Goal: Communication & Community: Participate in discussion

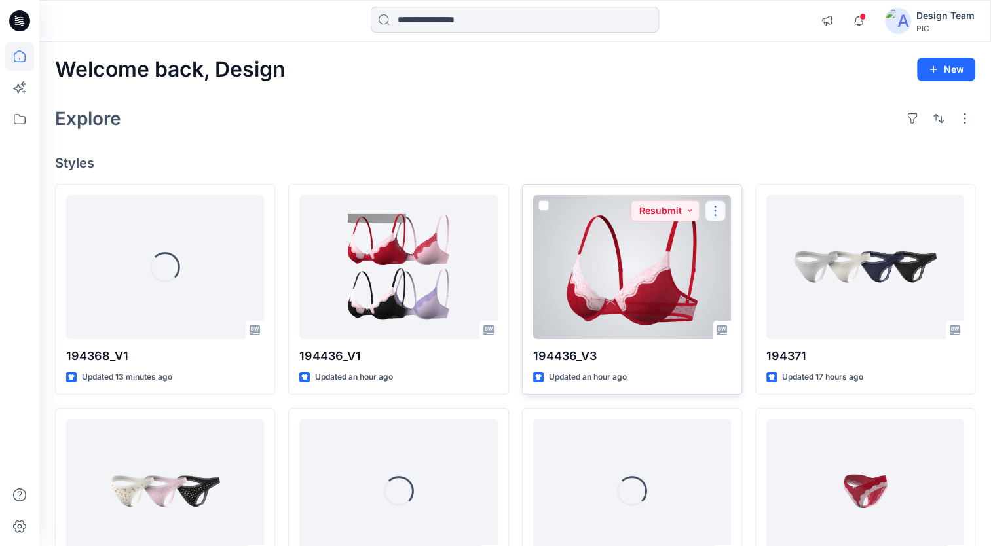
click at [718, 210] on button "button" at bounding box center [715, 210] width 21 height 21
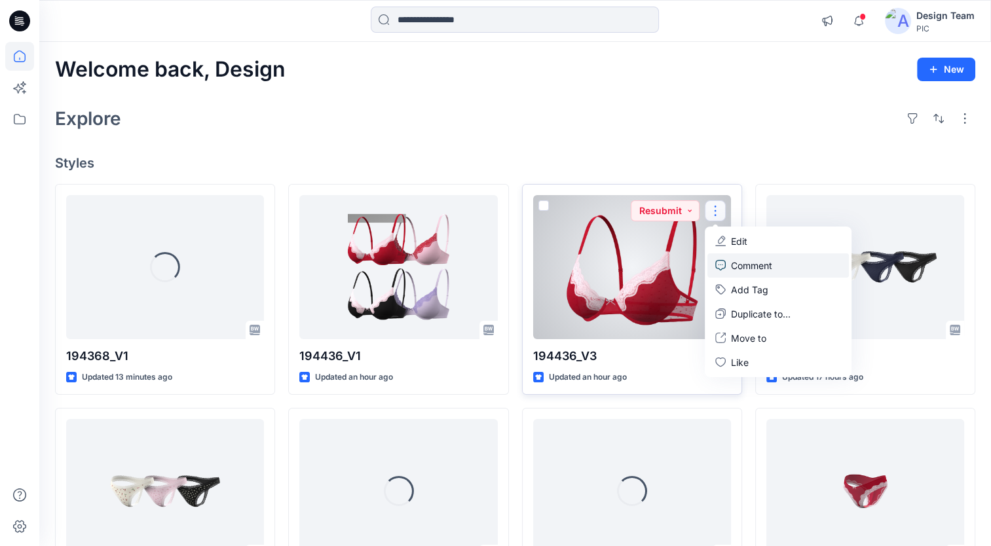
click at [743, 268] on p "Comment" at bounding box center [751, 266] width 41 height 14
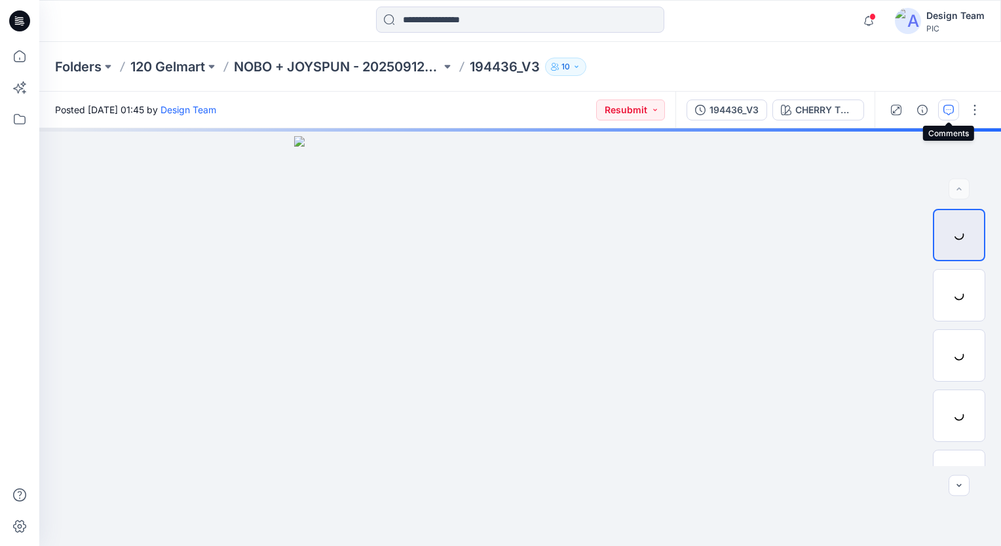
click at [953, 107] on icon "button" at bounding box center [948, 110] width 10 height 10
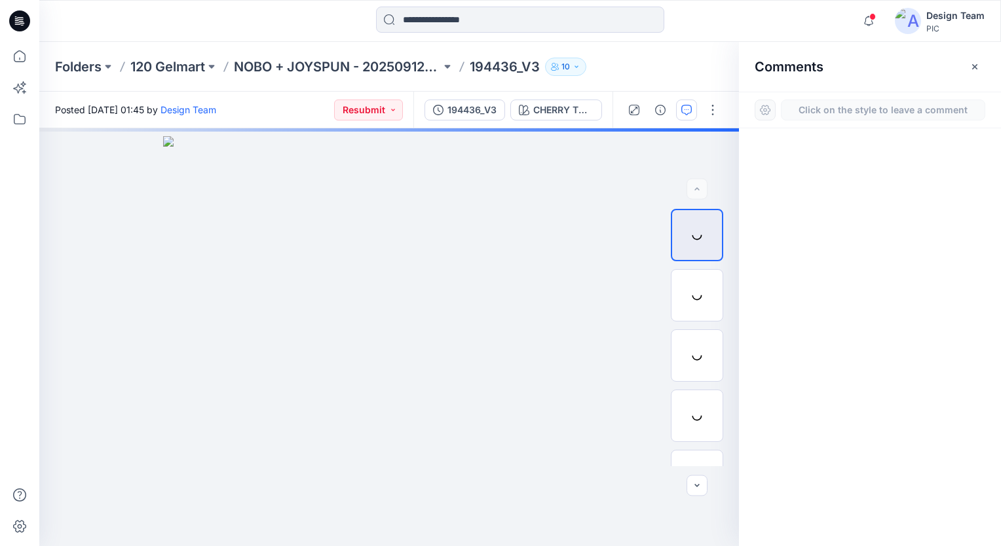
click at [999, 372] on div at bounding box center [870, 312] width 262 height 369
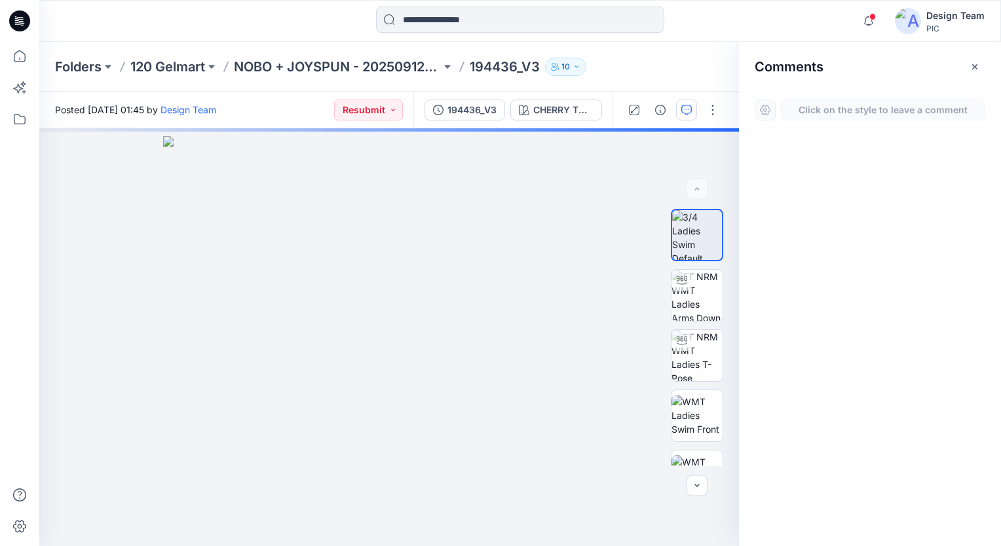
click at [862, 198] on div at bounding box center [870, 312] width 262 height 369
click at [686, 113] on icon "button" at bounding box center [686, 110] width 10 height 10
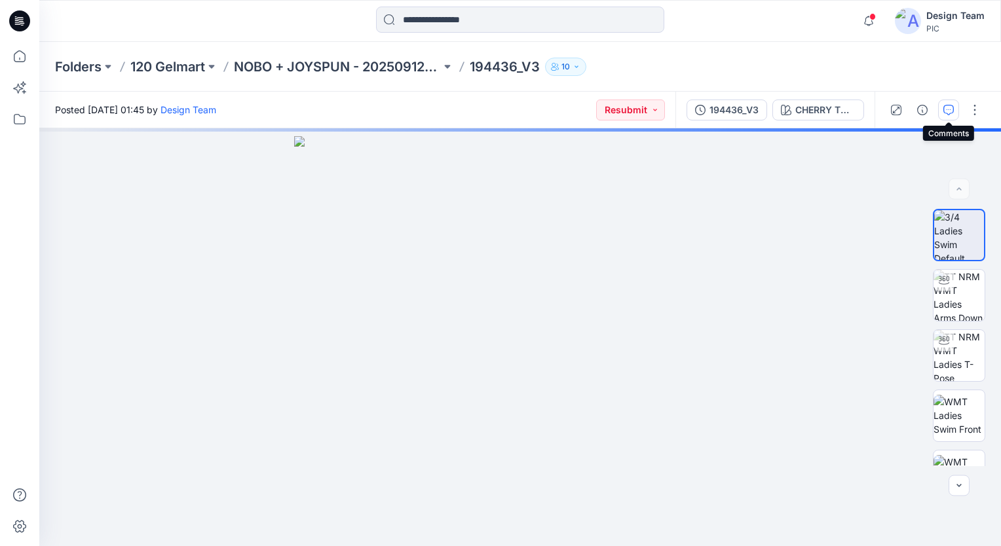
click at [946, 109] on icon "button" at bounding box center [948, 109] width 5 height 1
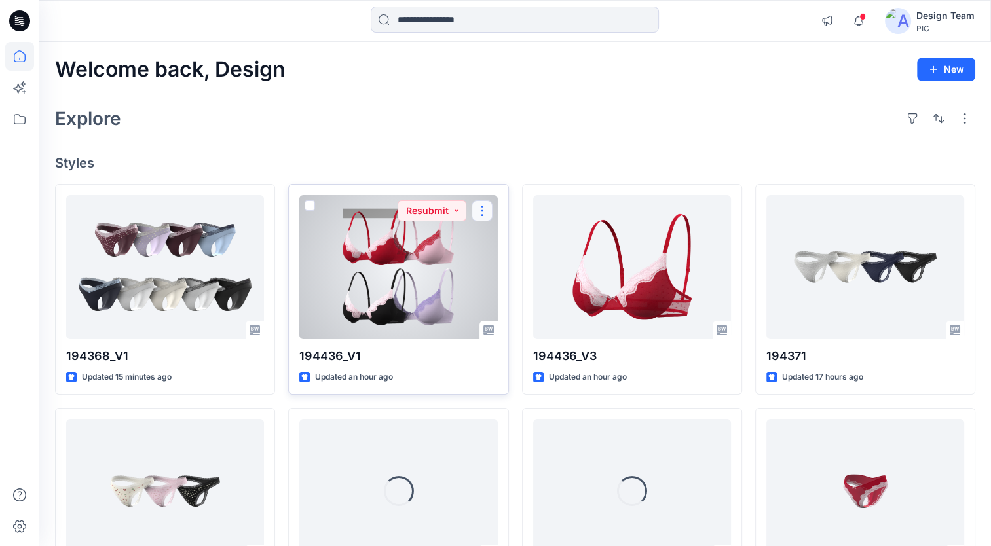
click at [480, 205] on button "button" at bounding box center [481, 210] width 21 height 21
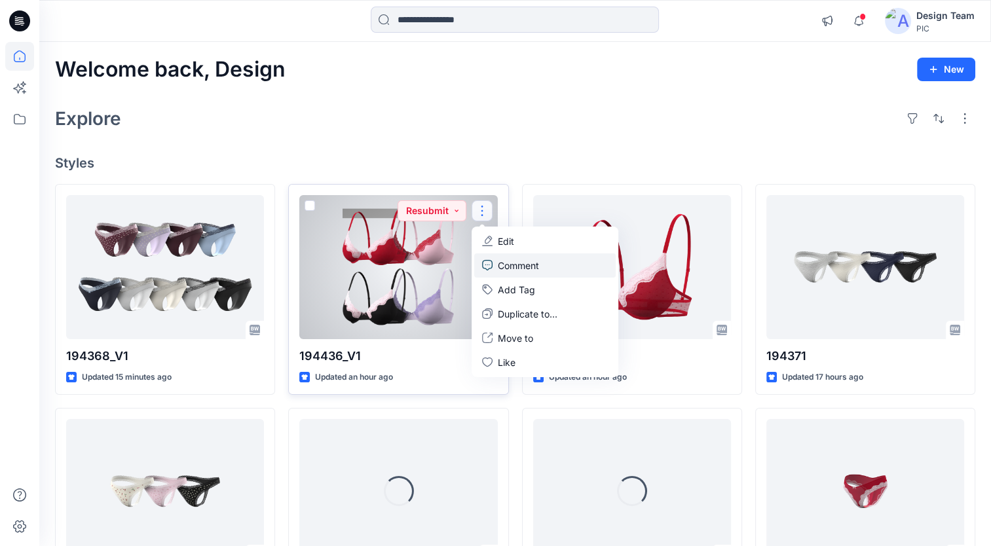
click at [530, 262] on p "Comment" at bounding box center [518, 266] width 41 height 14
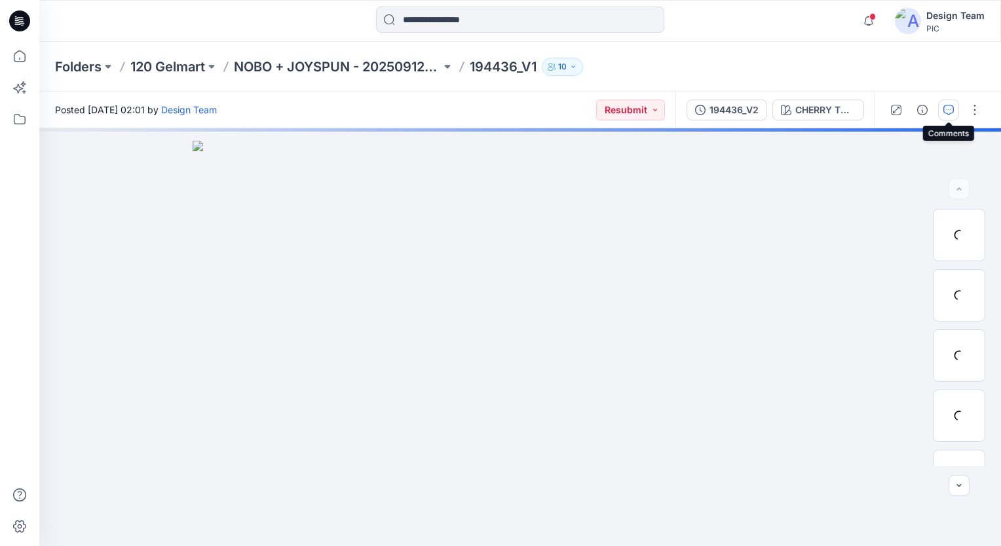
click at [948, 110] on icon "button" at bounding box center [948, 110] width 10 height 10
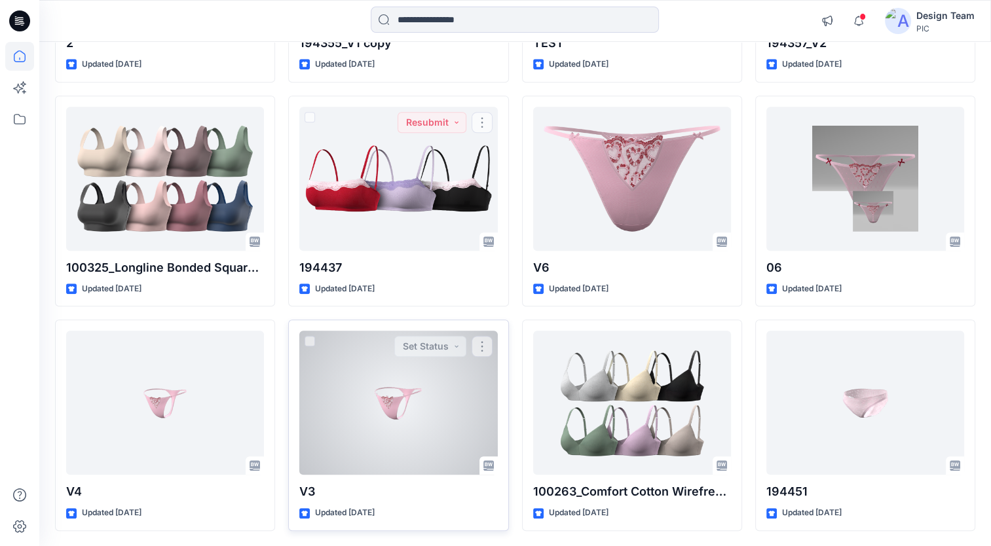
scroll to position [1031, 0]
